Goal: Task Accomplishment & Management: Manage account settings

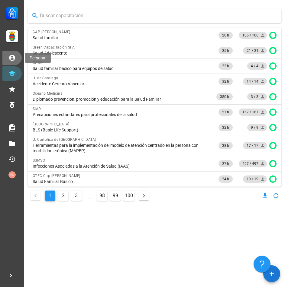
click at [13, 62] on link "Personal" at bounding box center [11, 58] width 19 height 14
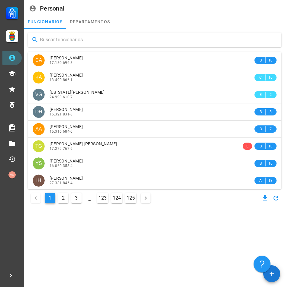
click at [58, 38] on input "text" at bounding box center [158, 40] width 236 height 10
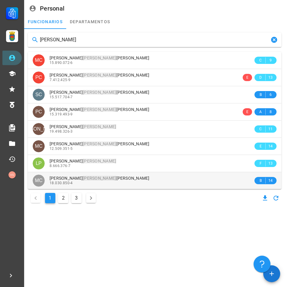
type input "[PERSON_NAME]"
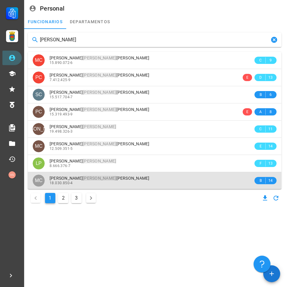
click at [70, 182] on span "18.030.850-4" at bounding box center [60, 183] width 23 height 4
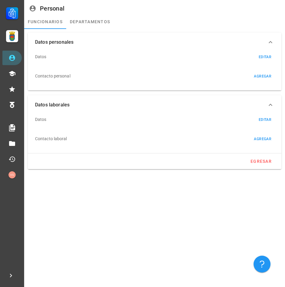
click at [70, 182] on div "Datos personales Datos editar Contacto personal agregar Datos laborales Datos e…" at bounding box center [154, 111] width 260 height 164
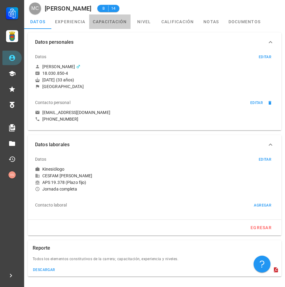
click at [98, 21] on link "capacitación" at bounding box center [109, 21] width 41 height 14
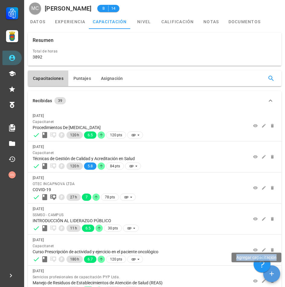
click at [273, 274] on icon "button" at bounding box center [271, 274] width 4 height 4
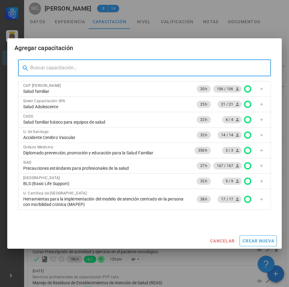
click at [54, 66] on input "text" at bounding box center [148, 68] width 236 height 10
click at [56, 69] on input "text" at bounding box center [148, 68] width 236 height 10
click at [223, 240] on span "cancelar" at bounding box center [222, 241] width 25 height 5
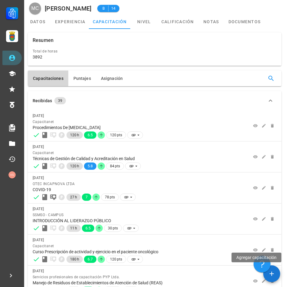
click at [229, 80] on div "Capacitaciones [GEOGRAPHIC_DATA] Asignación" at bounding box center [154, 79] width 253 height 16
drag, startPoint x: 259, startPoint y: 75, endPoint x: 268, endPoint y: 77, distance: 8.6
click at [261, 75] on div "Capacitaciones [GEOGRAPHIC_DATA] Asignación" at bounding box center [154, 79] width 253 height 16
click at [269, 78] on icon "button" at bounding box center [270, 78] width 7 height 7
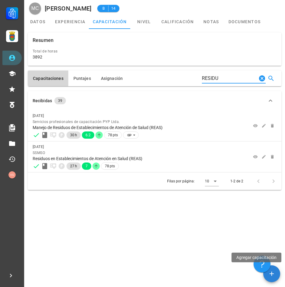
type input "RESIDU"
click at [273, 268] on button "button" at bounding box center [271, 274] width 17 height 17
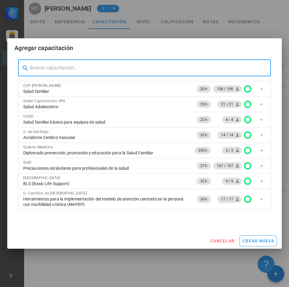
click at [62, 64] on input "text" at bounding box center [148, 68] width 236 height 10
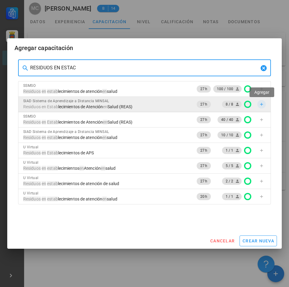
type input "RESIDUOS EN ESTAC"
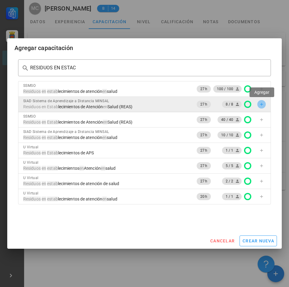
click at [260, 106] on icon "button" at bounding box center [261, 104] width 5 height 5
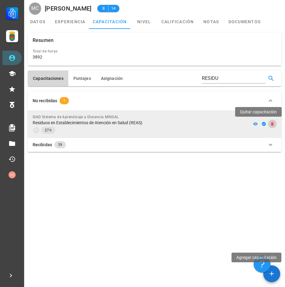
click at [272, 123] on icon "button" at bounding box center [271, 124] width 3 height 4
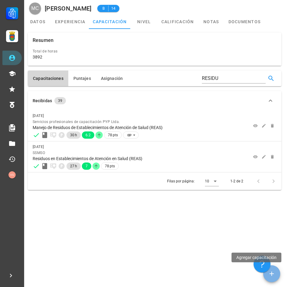
click at [278, 273] on span "button" at bounding box center [271, 273] width 17 height 7
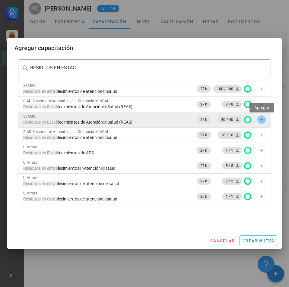
click at [262, 119] on icon "button" at bounding box center [261, 119] width 5 height 5
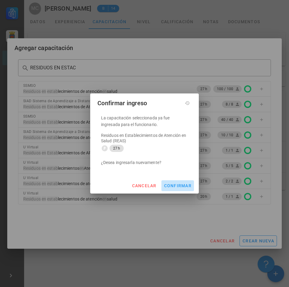
click at [180, 188] on span "confirmar" at bounding box center [178, 185] width 28 height 5
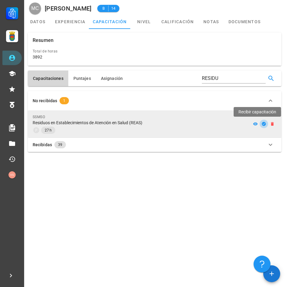
click at [263, 126] on icon "button" at bounding box center [263, 124] width 4 height 4
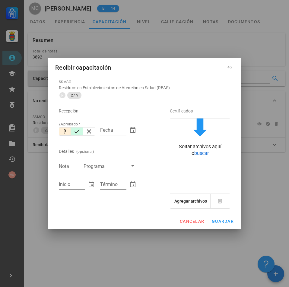
click at [75, 130] on icon "button" at bounding box center [76, 131] width 7 height 7
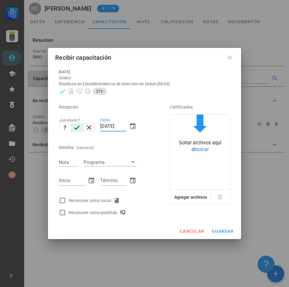
drag, startPoint x: 125, startPoint y: 126, endPoint x: 93, endPoint y: 127, distance: 32.0
click at [93, 127] on div "Recepción ¿Aprobado? Fecha [DATE] Detalles (opcional) Nota Programa Inicio Térm…" at bounding box center [105, 157] width 99 height 121
type input "[DATE]"
click at [69, 159] on input "Nota" at bounding box center [69, 162] width 20 height 8
type input "5.5"
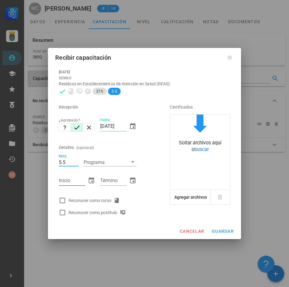
click at [67, 181] on input "Inicio" at bounding box center [72, 181] width 26 height 10
click at [63, 197] on div at bounding box center [62, 201] width 10 height 10
checkbox input "true"
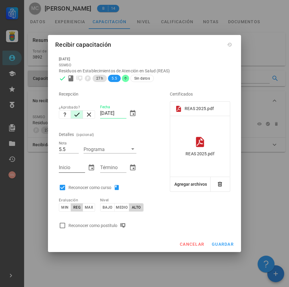
click at [77, 169] on input "Inicio" at bounding box center [72, 168] width 26 height 10
type input "[DATE]"
click at [103, 169] on input "Término" at bounding box center [113, 168] width 26 height 10
type input "[DATE]"
click at [218, 244] on span "guardar" at bounding box center [223, 244] width 22 height 5
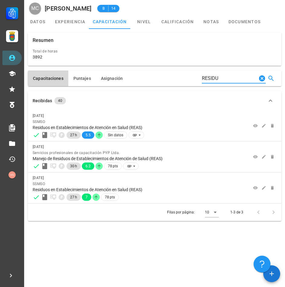
drag, startPoint x: 239, startPoint y: 78, endPoint x: 142, endPoint y: 78, distance: 97.2
click at [142, 78] on div "Capacitaciones [GEOGRAPHIC_DATA] Asignación RESIDU" at bounding box center [154, 79] width 253 height 16
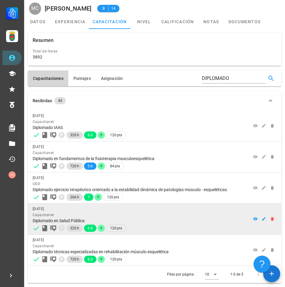
click at [164, 219] on div "Diplomado en Salud Pública" at bounding box center [137, 220] width 209 height 5
click at [264, 219] on icon "button" at bounding box center [263, 219] width 5 height 5
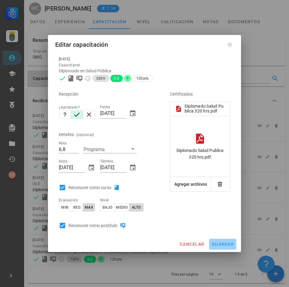
click at [223, 246] on span "guardar" at bounding box center [223, 244] width 22 height 5
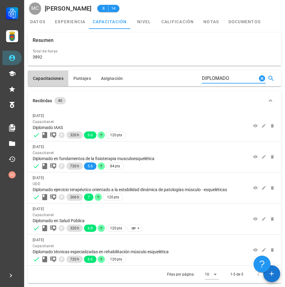
click at [243, 79] on input "DIPLOMADO" at bounding box center [229, 79] width 55 height 10
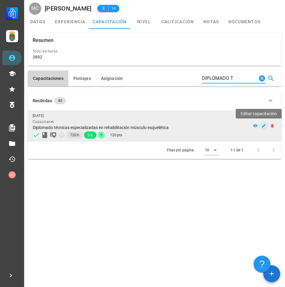
type input "DIPLOMADO T"
click at [263, 126] on icon "button" at bounding box center [264, 126] width 4 height 4
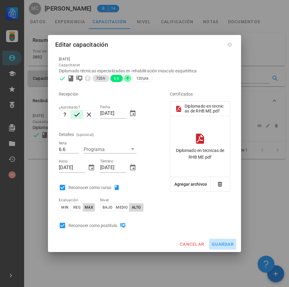
click at [220, 247] on span "guardar" at bounding box center [223, 244] width 22 height 5
click at [225, 184] on circle "Cancelar" at bounding box center [223, 184] width 5 height 5
click at [196, 245] on div "cancelar guardar" at bounding box center [144, 245] width 193 height 16
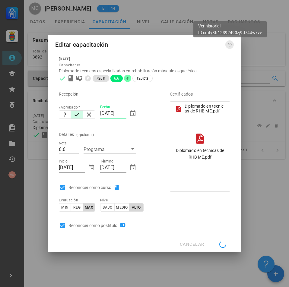
click at [231, 46] on icon at bounding box center [229, 44] width 5 height 5
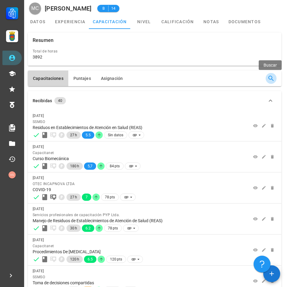
click at [272, 79] on icon "button" at bounding box center [270, 78] width 7 height 7
click at [220, 78] on input "text" at bounding box center [236, 79] width 55 height 10
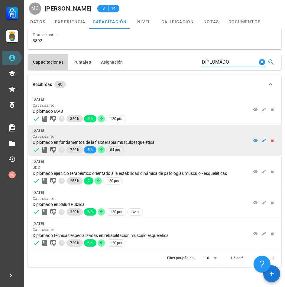
scroll to position [25, 0]
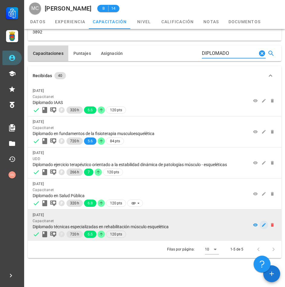
type input "DIPLOMADO"
click at [263, 227] on icon "button" at bounding box center [263, 225] width 5 height 5
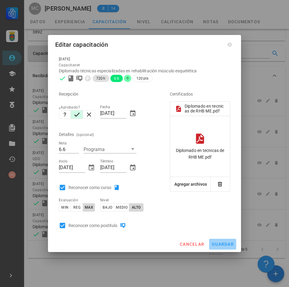
click at [226, 244] on span "guardar" at bounding box center [223, 244] width 22 height 5
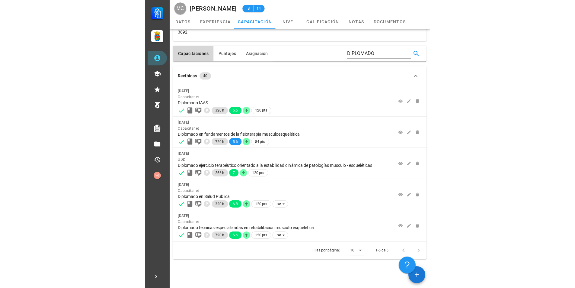
scroll to position [0, 0]
